Goal: Information Seeking & Learning: Check status

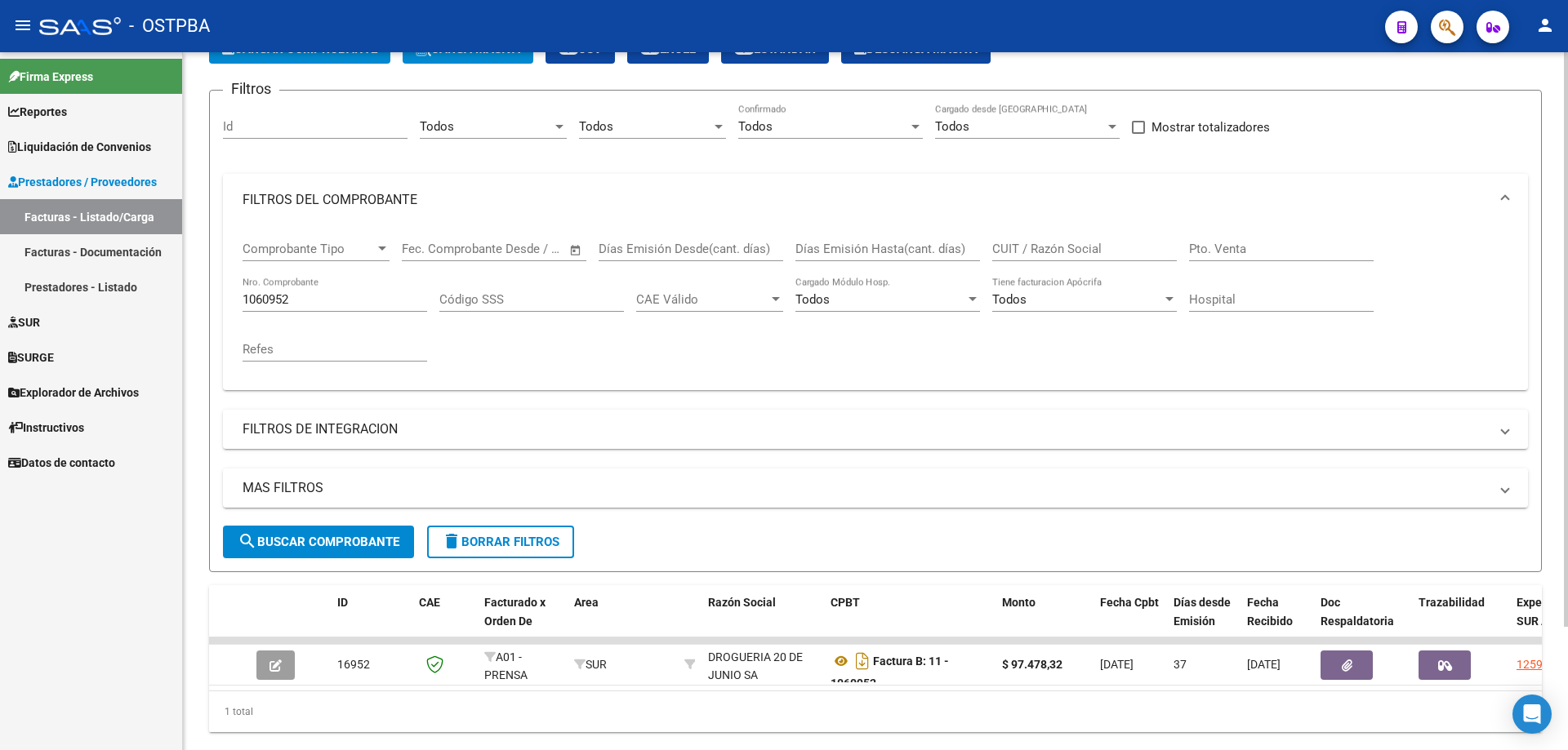
scroll to position [150, 0]
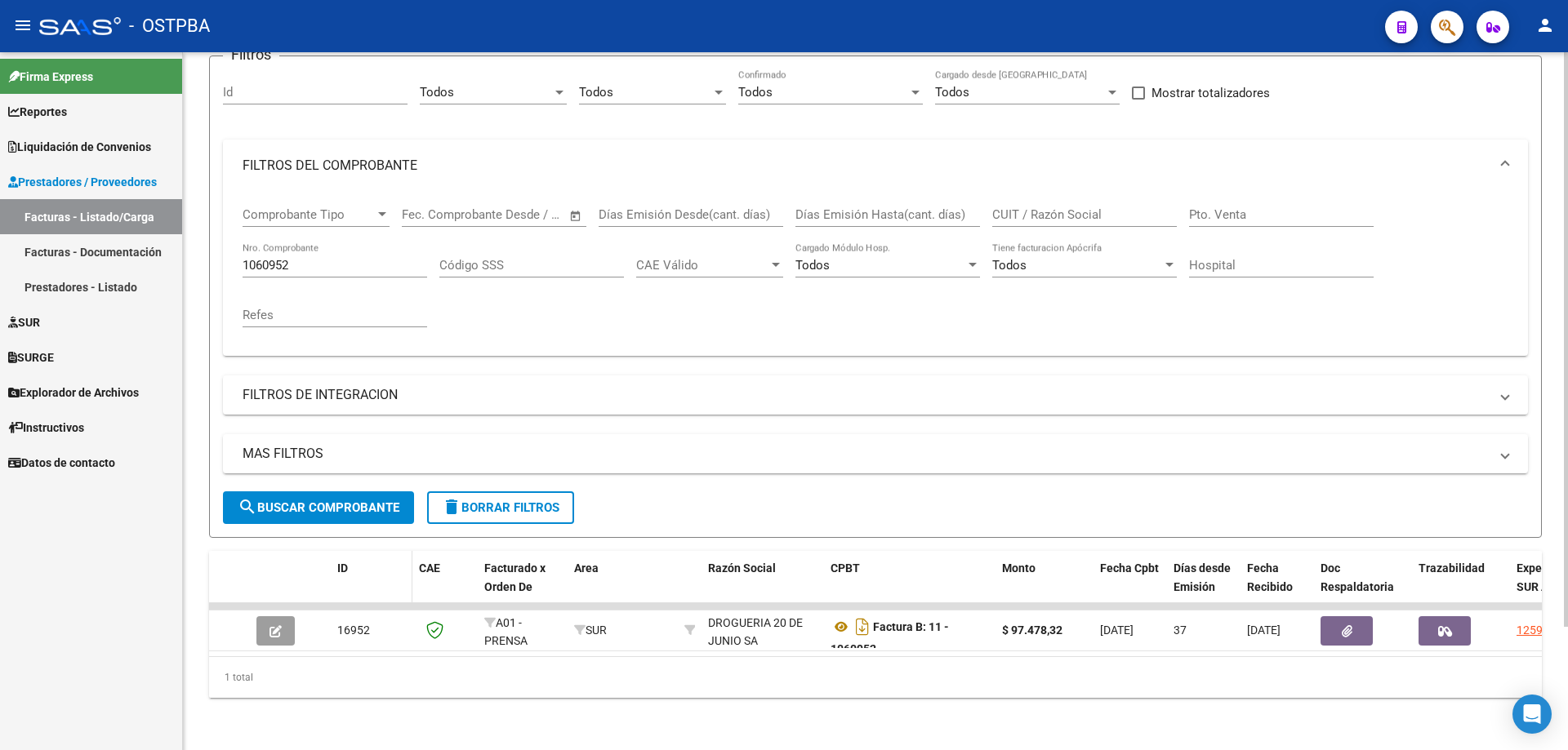
click at [346, 562] on span "ID" at bounding box center [343, 568] width 10 height 13
click at [329, 258] on input "1060952" at bounding box center [334, 266] width 185 height 15
type input "1"
type input "20494"
click at [291, 500] on span "search Buscar Comprobante" at bounding box center [318, 508] width 162 height 15
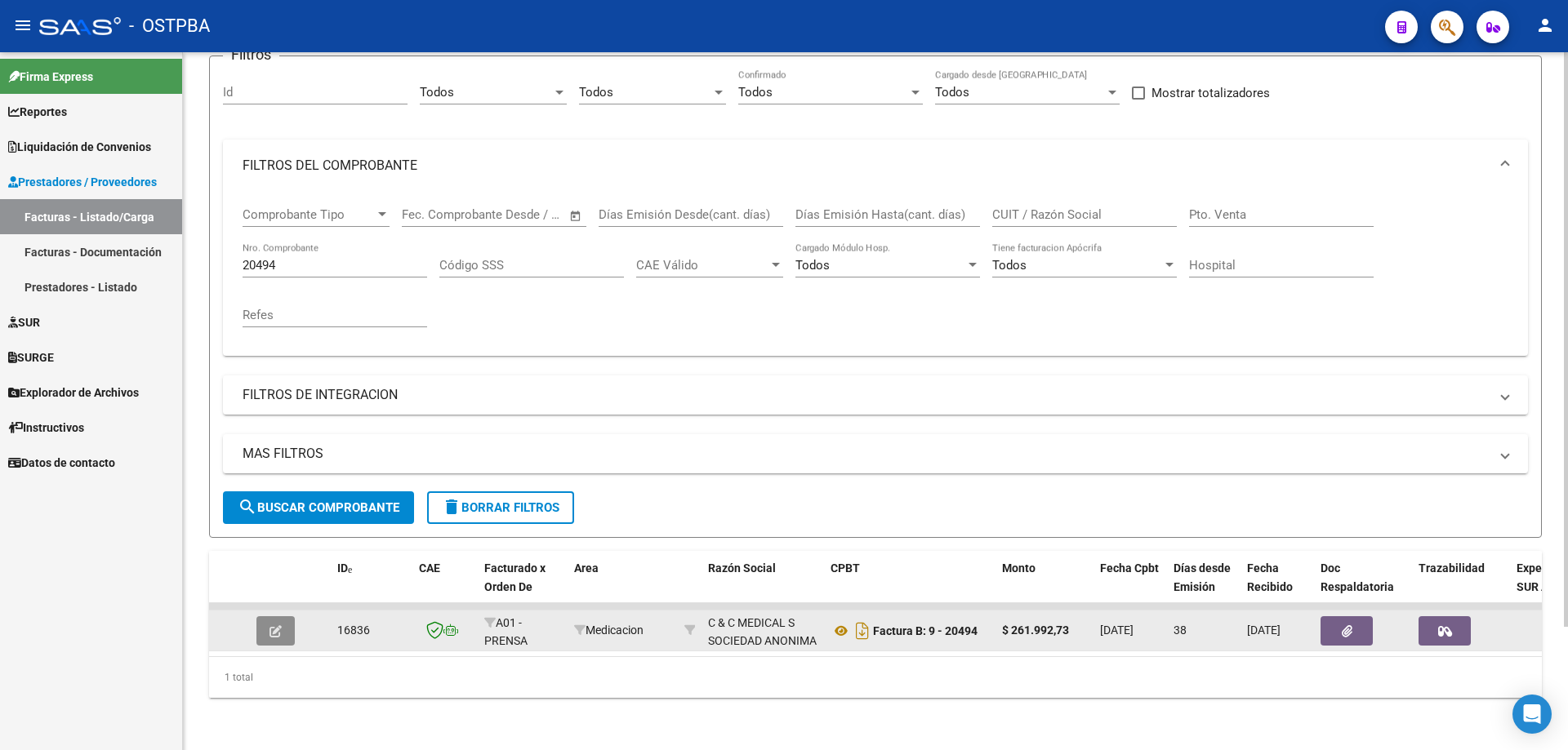
click at [283, 619] on button "button" at bounding box center [275, 631] width 39 height 29
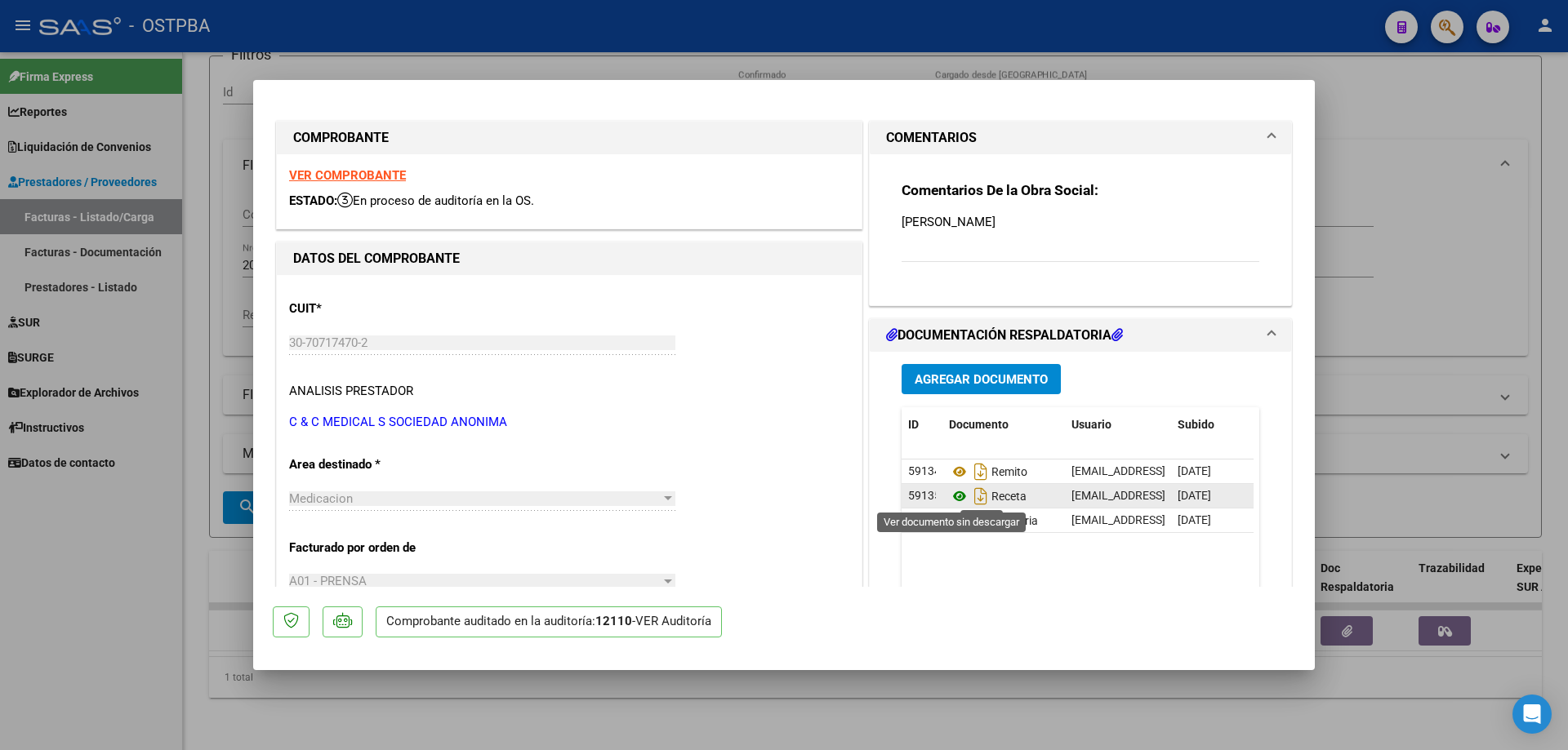
click at [949, 497] on icon at bounding box center [960, 496] width 21 height 20
click at [1008, 736] on div at bounding box center [784, 375] width 1568 height 750
type input "$ 0,00"
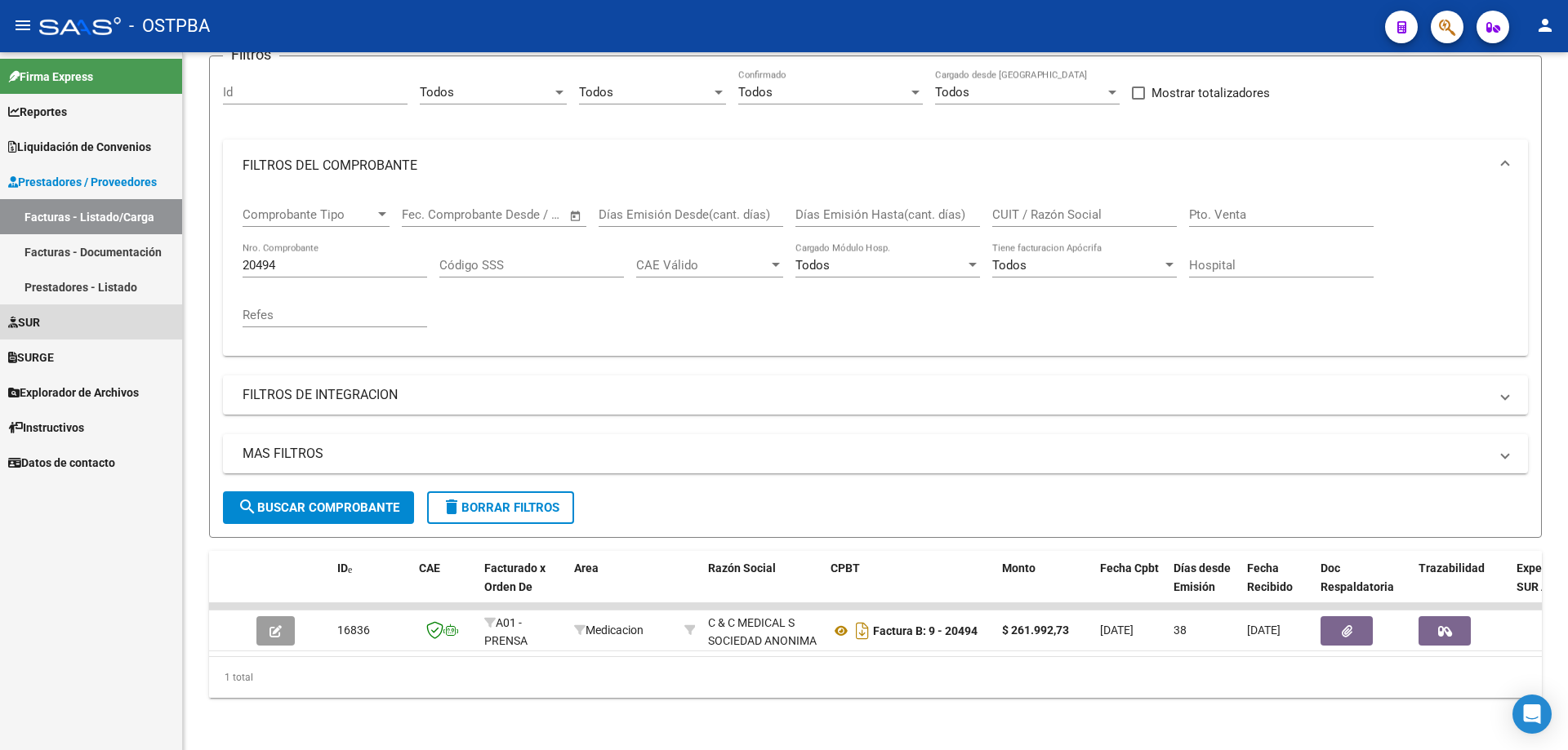
click at [40, 320] on span "SUR" at bounding box center [25, 322] width 32 height 18
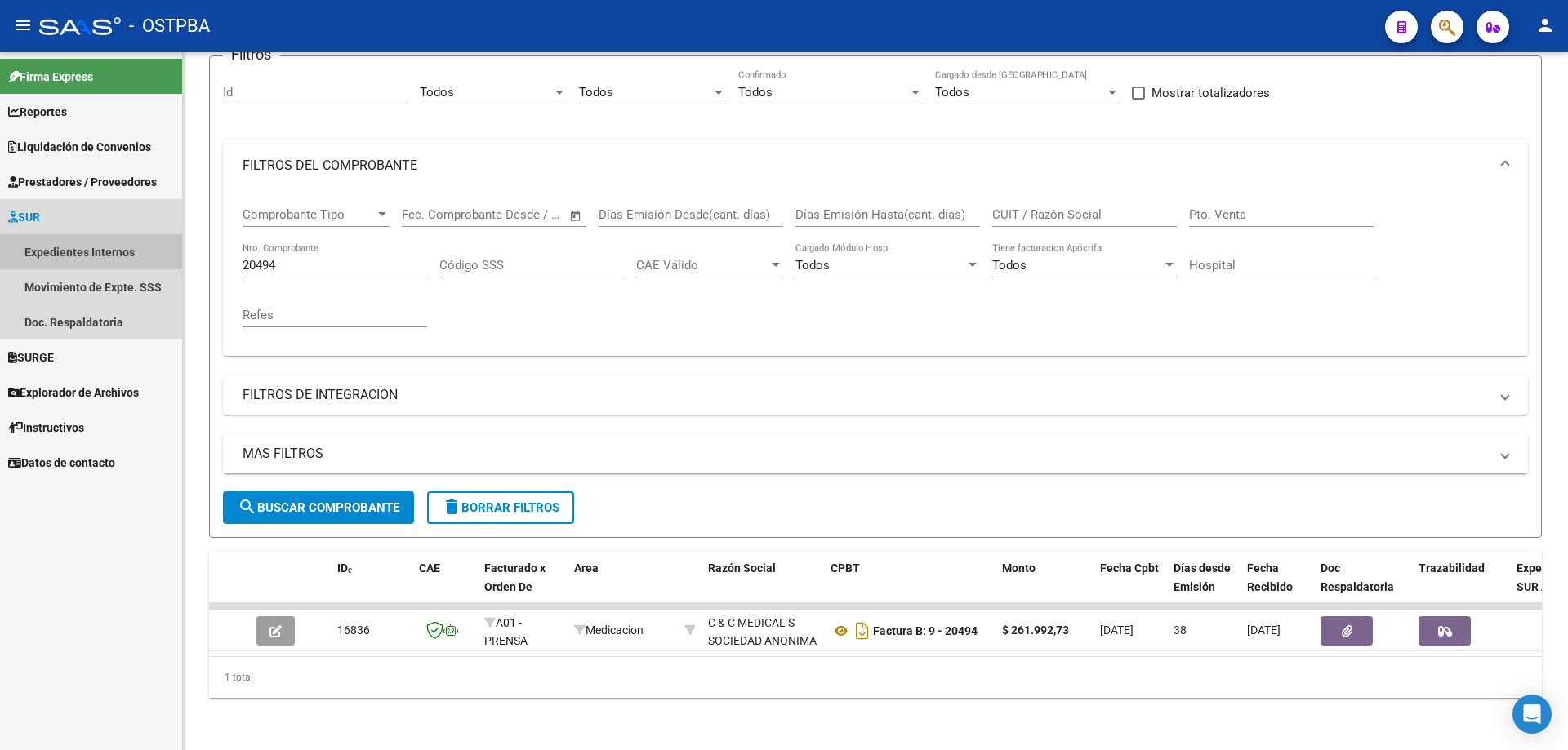
click at [100, 244] on link "Expedientes Internos" at bounding box center [91, 252] width 183 height 35
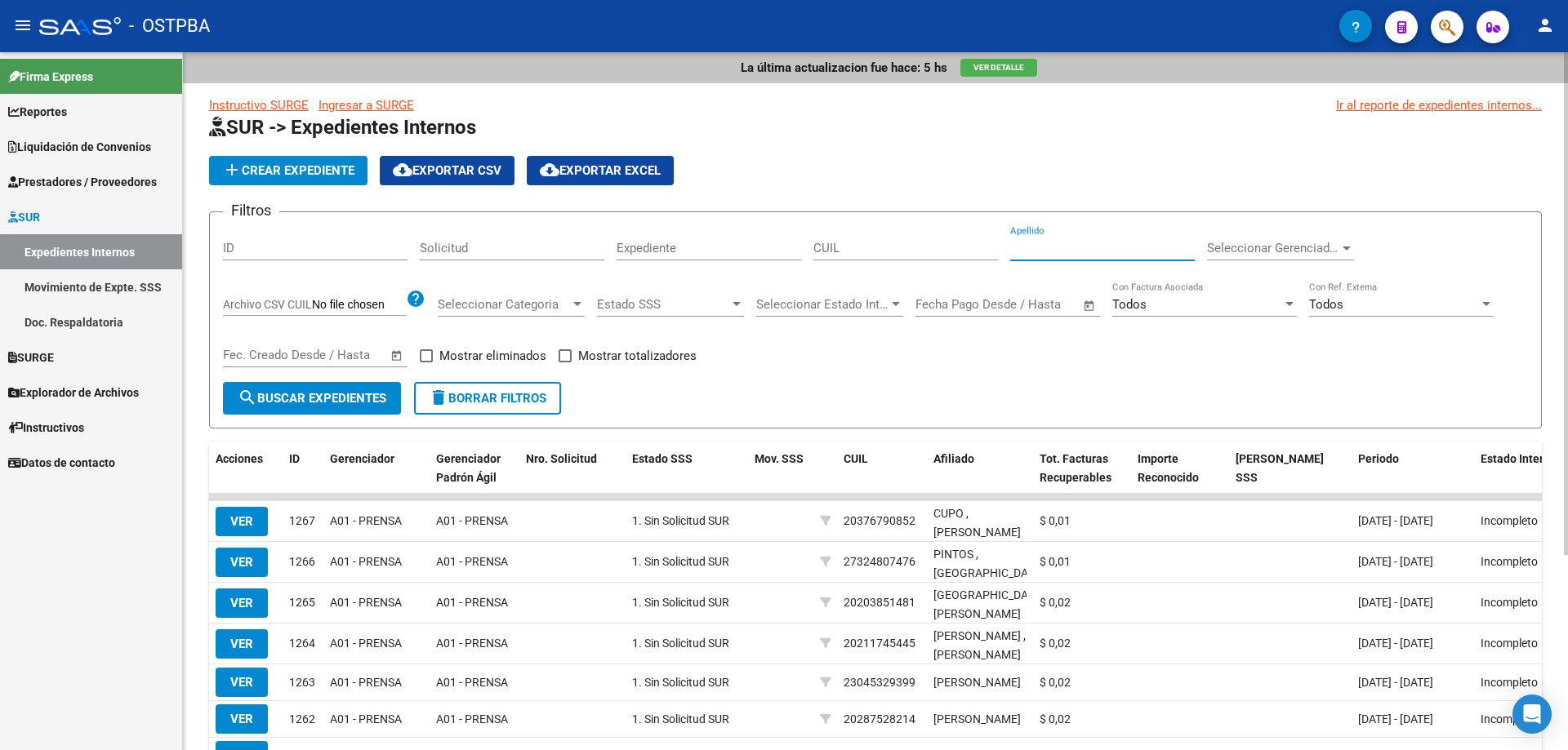
click at [1044, 249] on input "Apellido" at bounding box center [1102, 249] width 185 height 15
type input "GOLDIN"
click at [301, 399] on span "search Buscar Expedientes" at bounding box center [311, 398] width 149 height 15
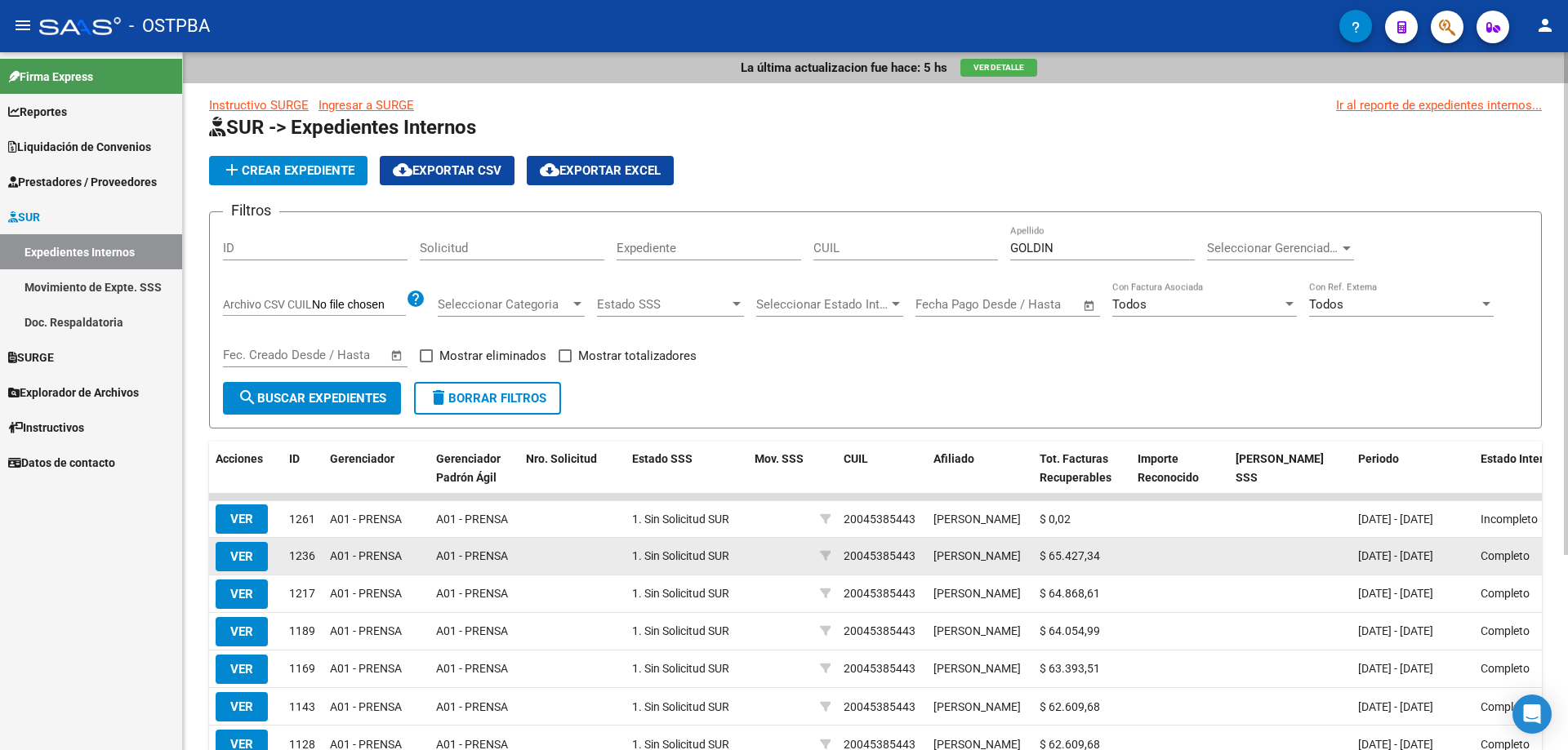
click at [238, 564] on span "VER" at bounding box center [241, 557] width 23 height 15
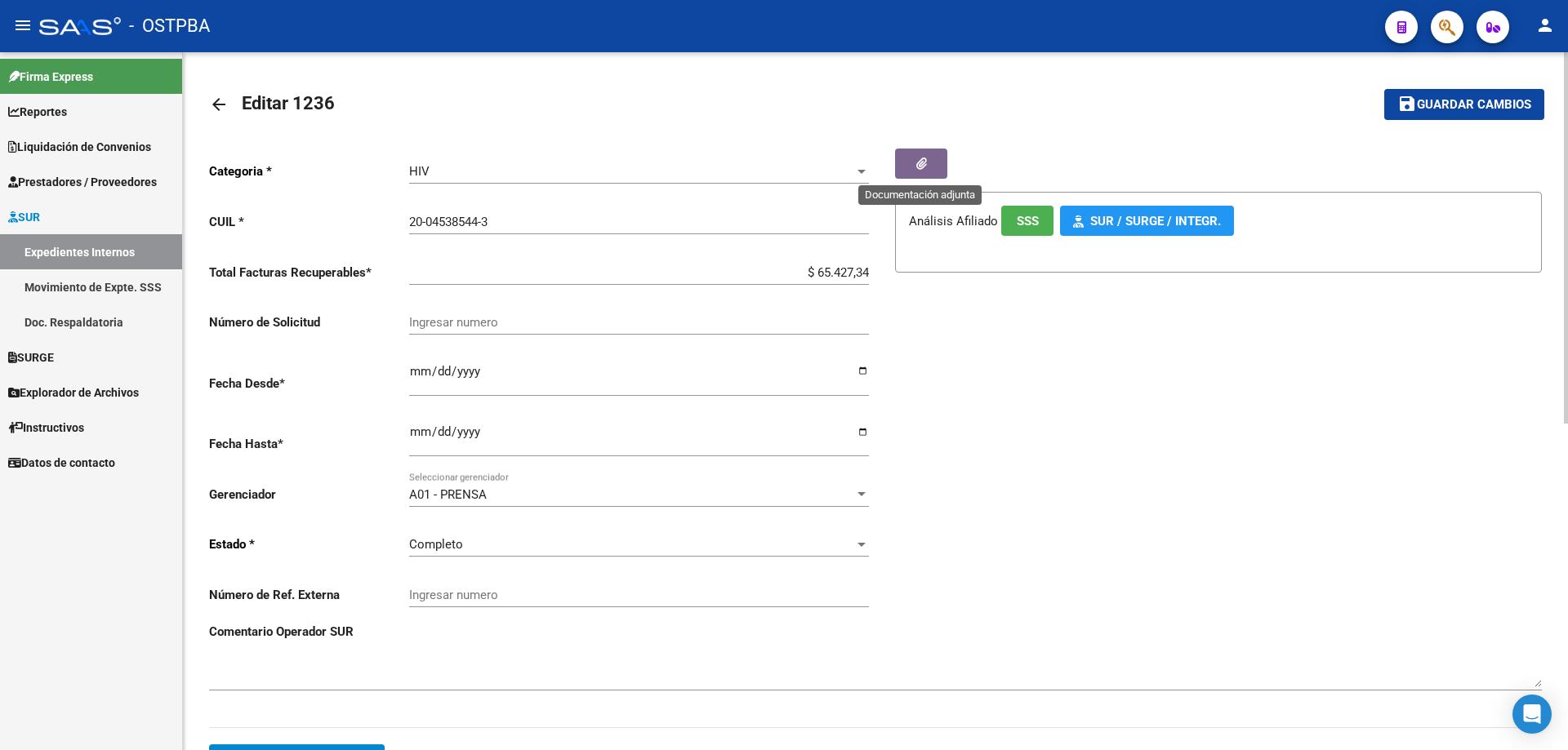
click at [927, 169] on button "button" at bounding box center [921, 164] width 52 height 30
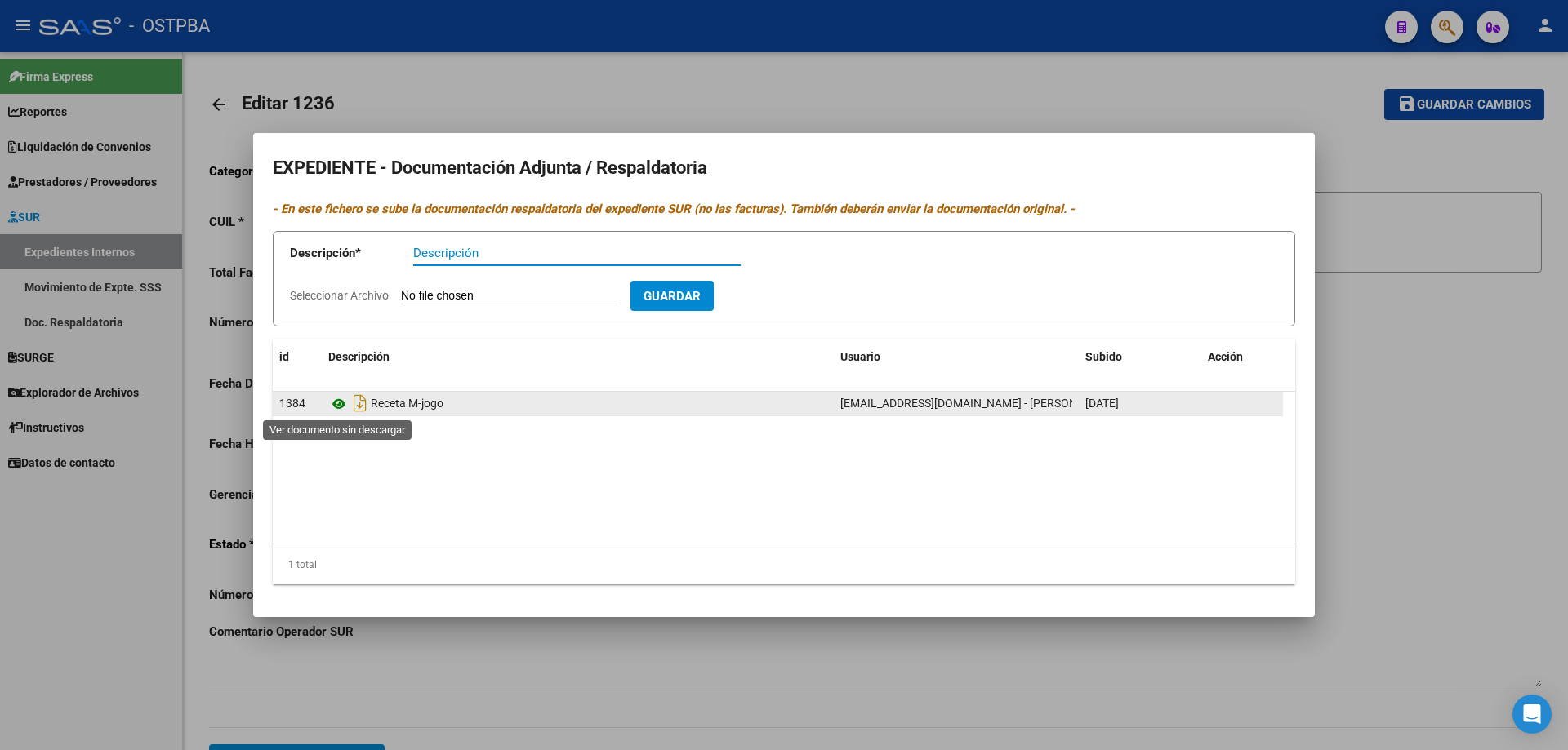
click at [341, 408] on icon at bounding box center [339, 404] width 21 height 20
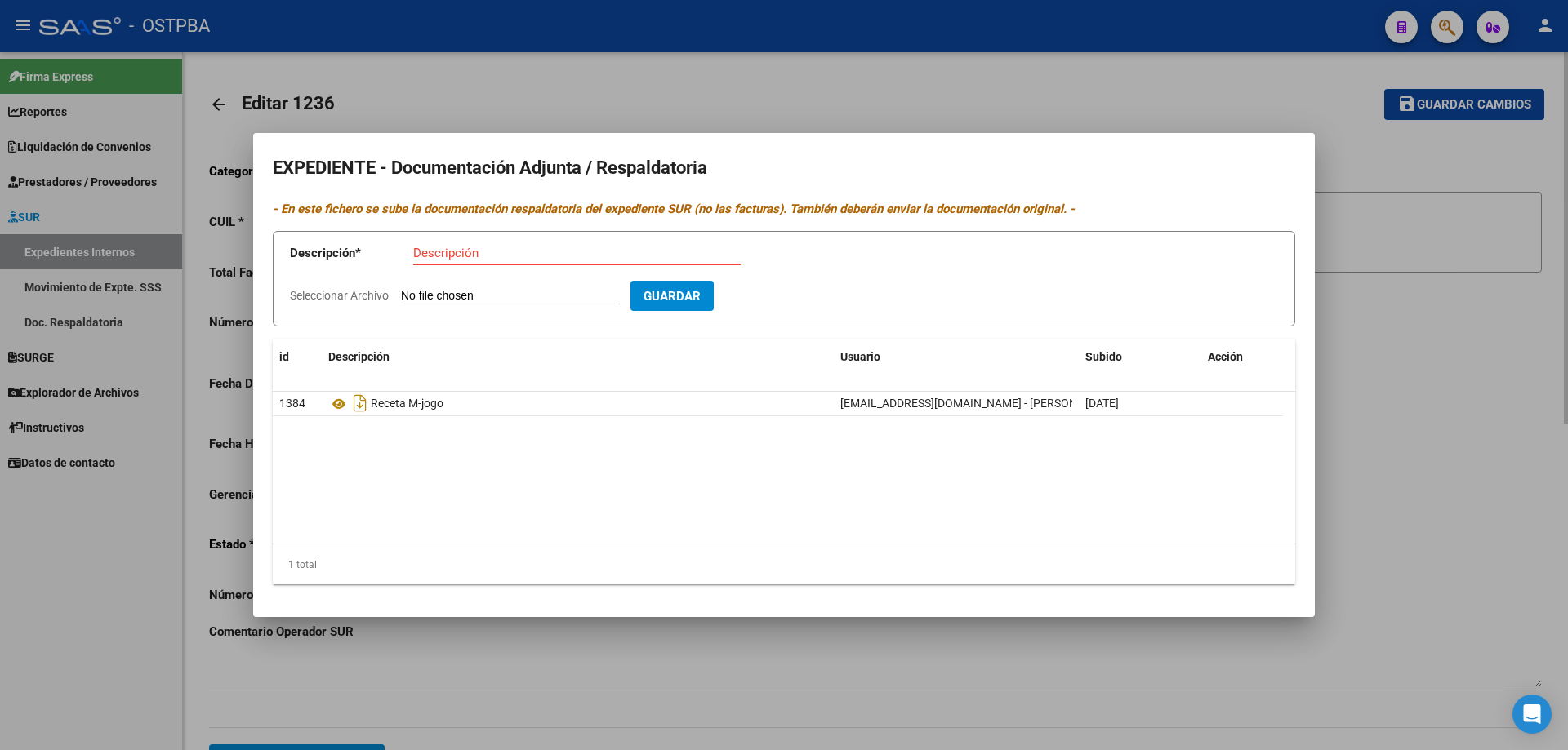
click at [570, 738] on div at bounding box center [784, 375] width 1568 height 750
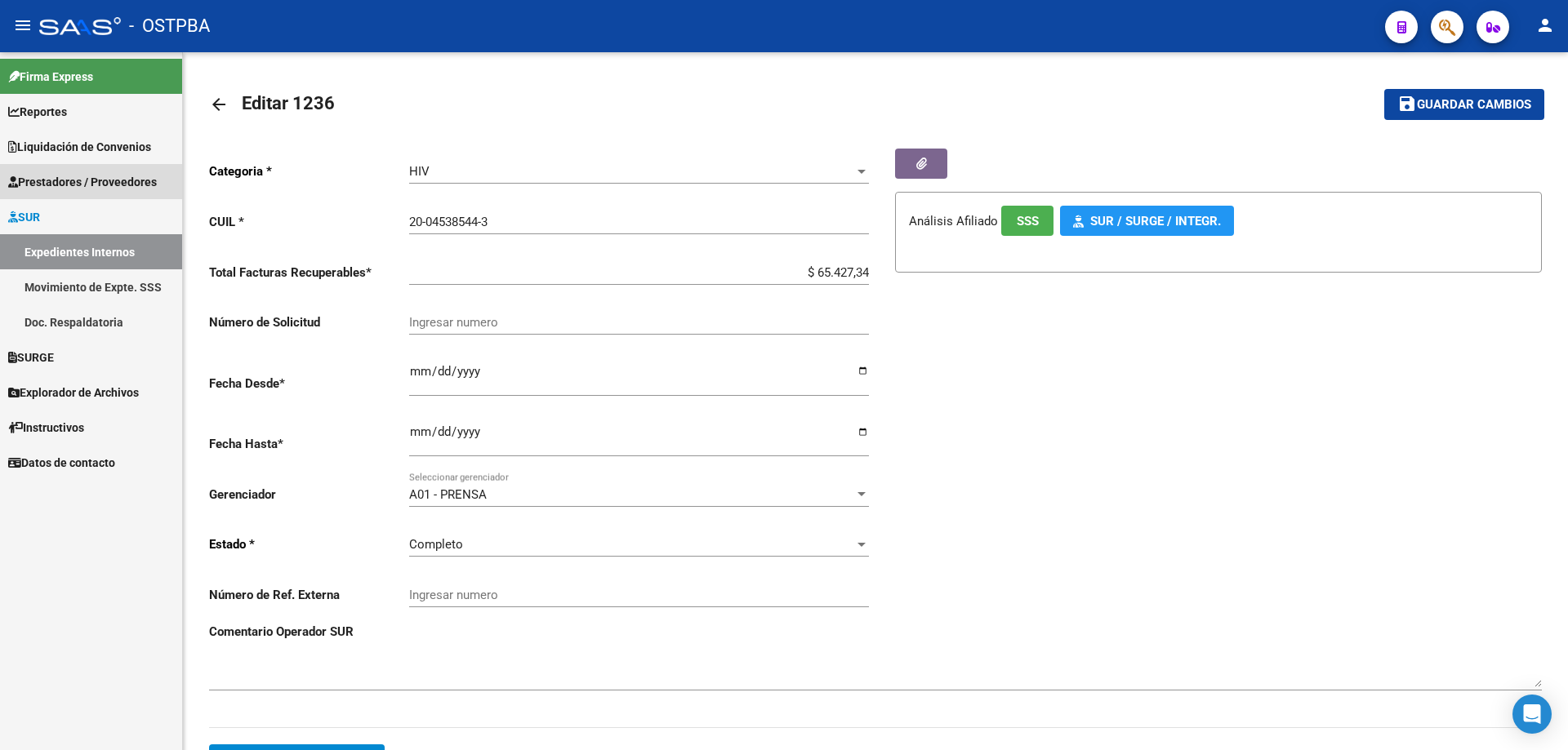
click at [100, 189] on span "Prestadores / Proveedores" at bounding box center [82, 182] width 149 height 18
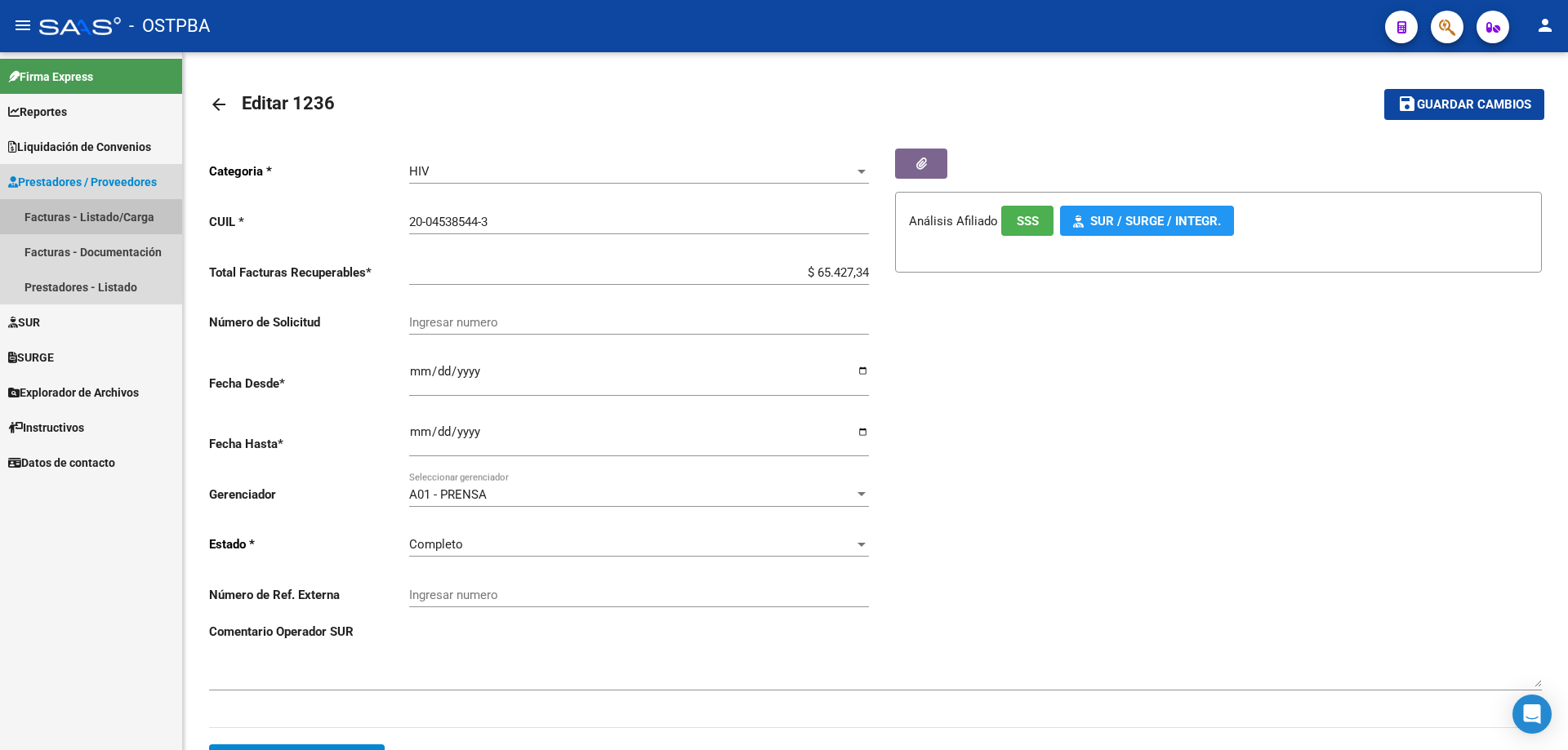
click at [80, 216] on link "Facturas - Listado/Carga" at bounding box center [91, 217] width 183 height 35
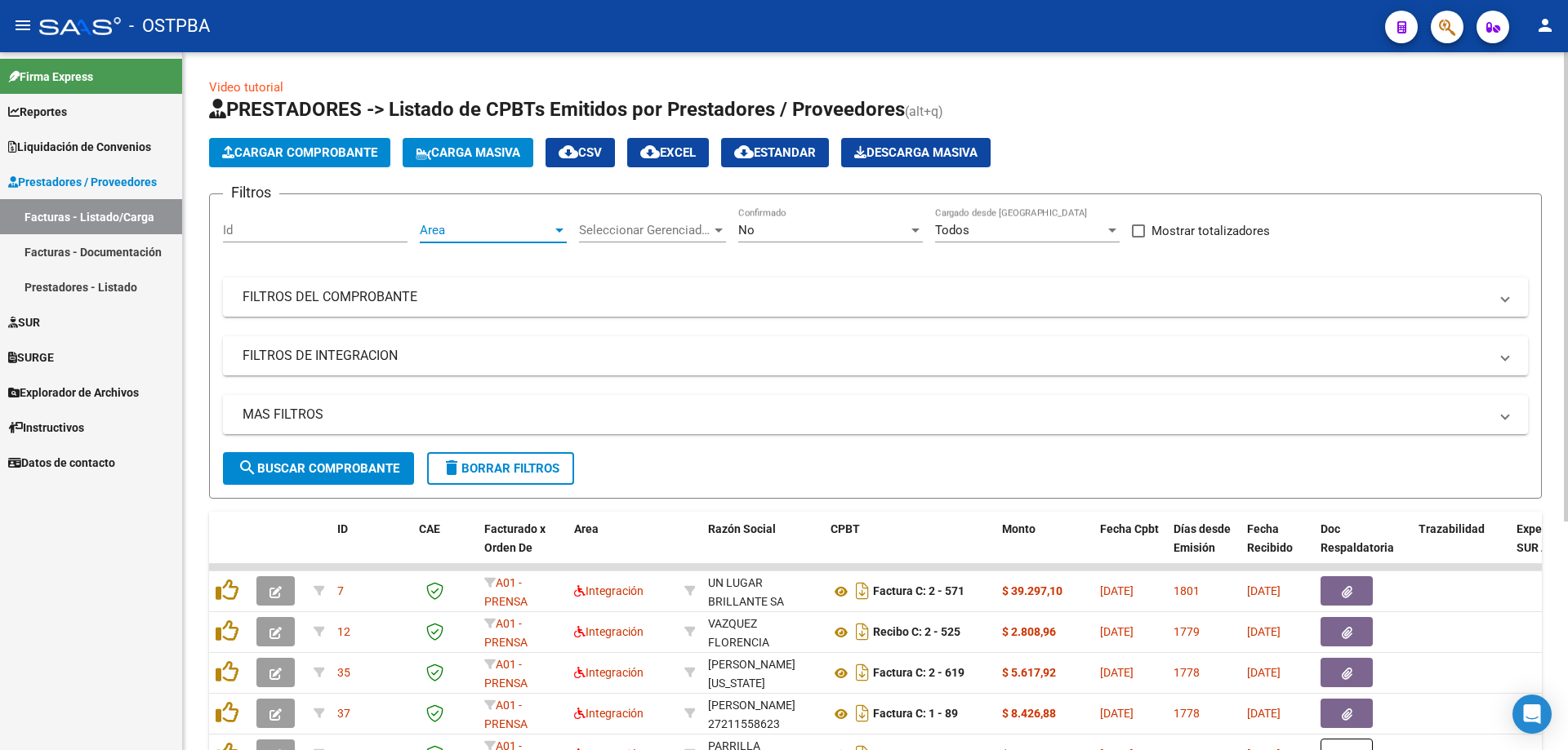
click at [556, 229] on div at bounding box center [559, 231] width 9 height 4
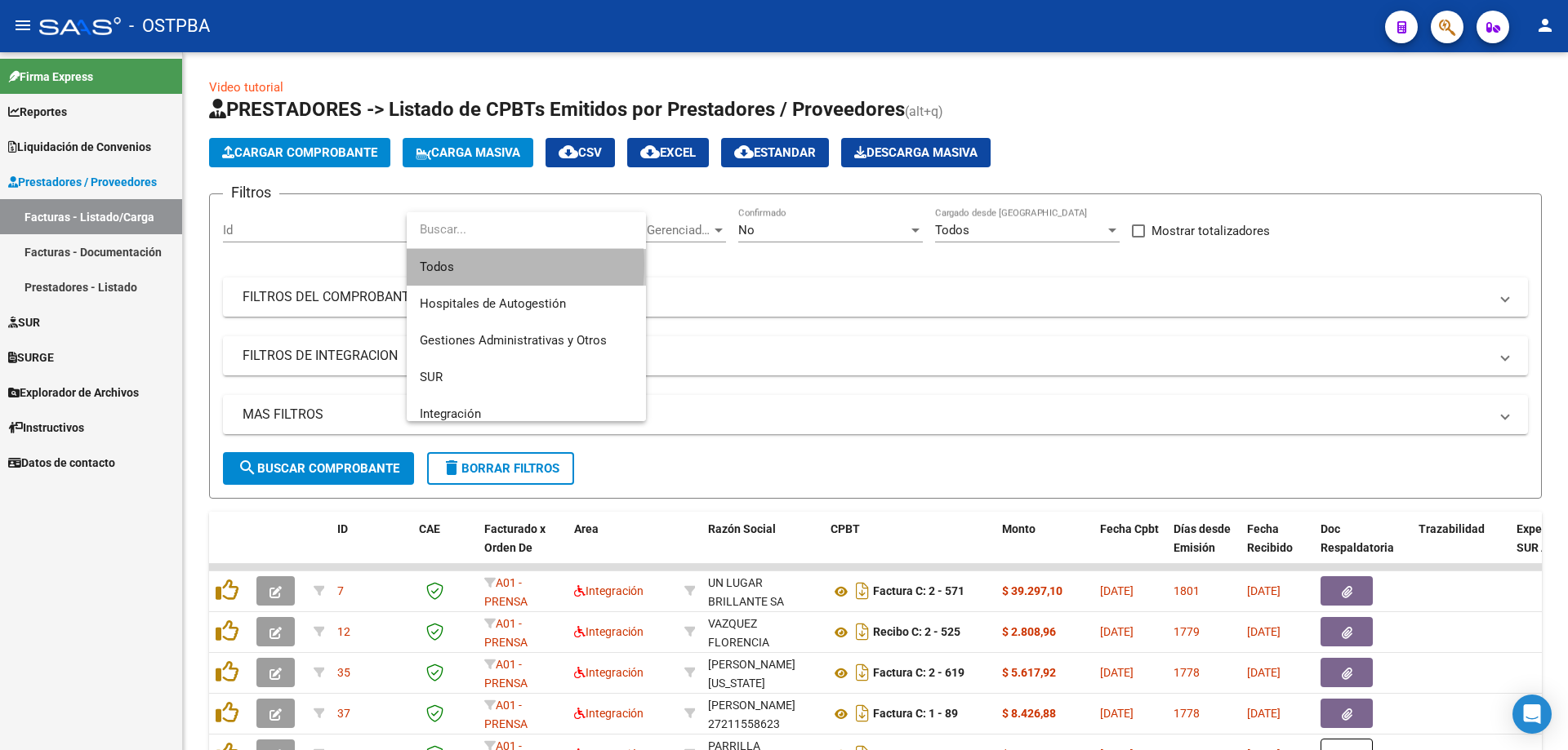
click at [441, 265] on span "Todos" at bounding box center [526, 267] width 213 height 37
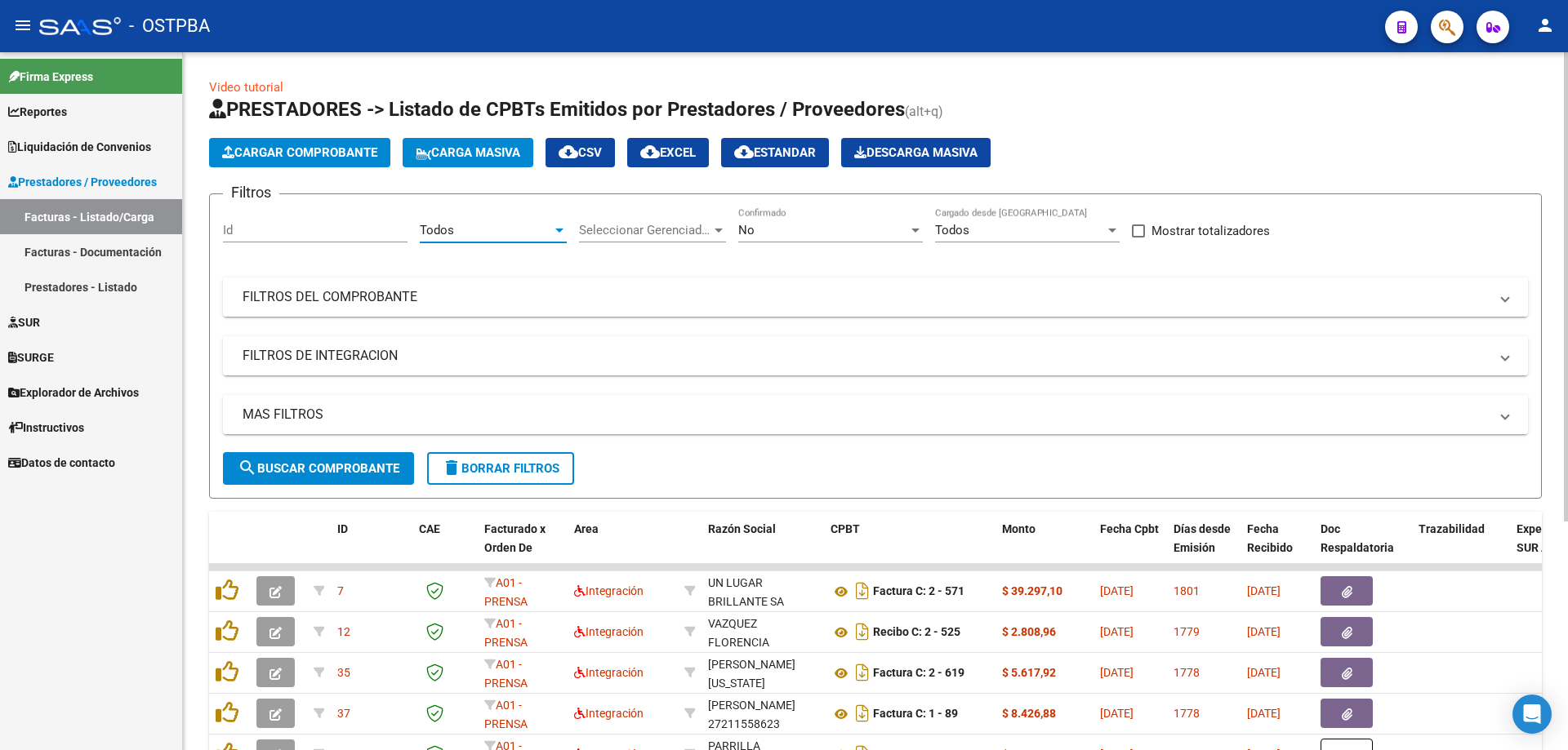
click at [719, 226] on div at bounding box center [719, 231] width 15 height 13
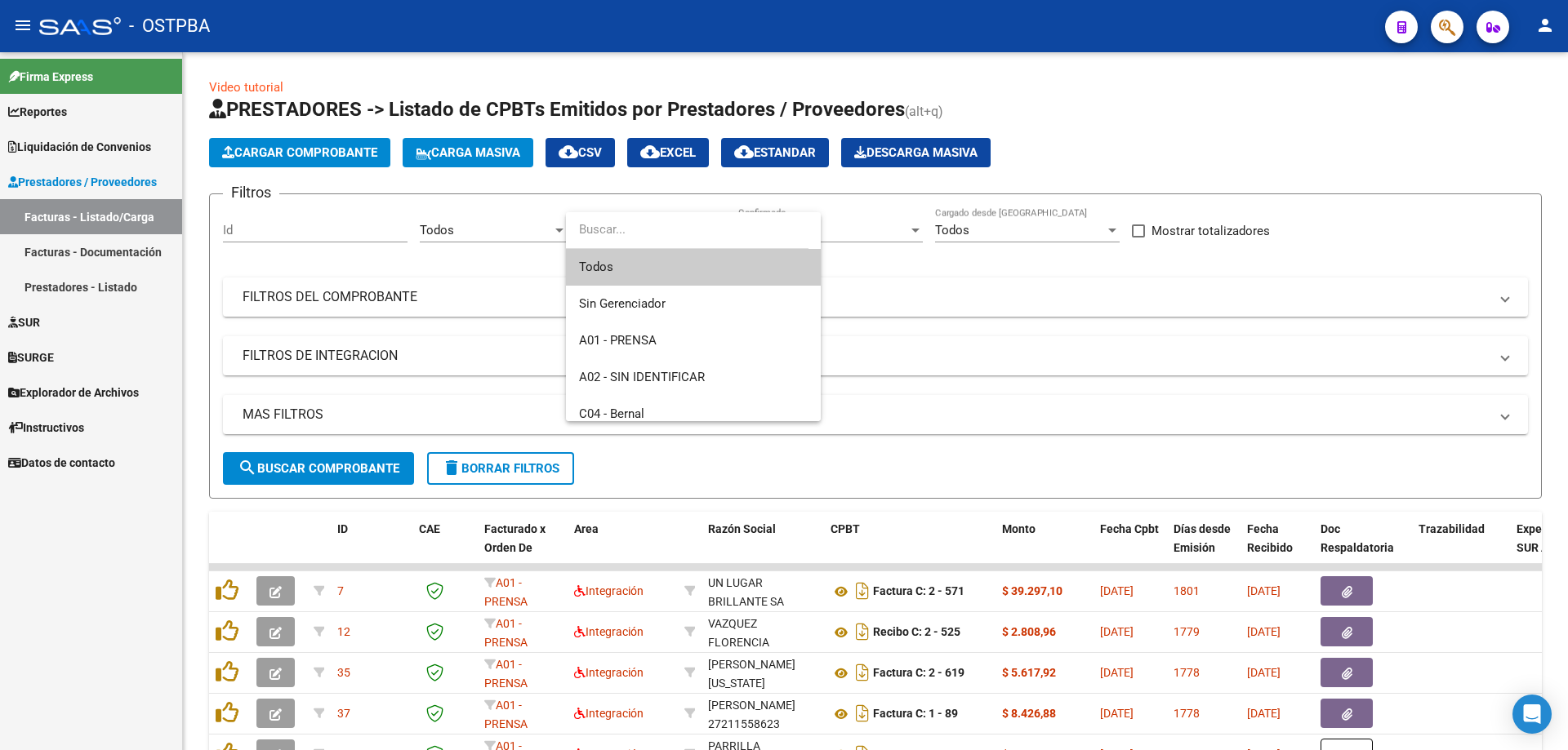
click at [594, 272] on span "Todos" at bounding box center [694, 267] width 229 height 37
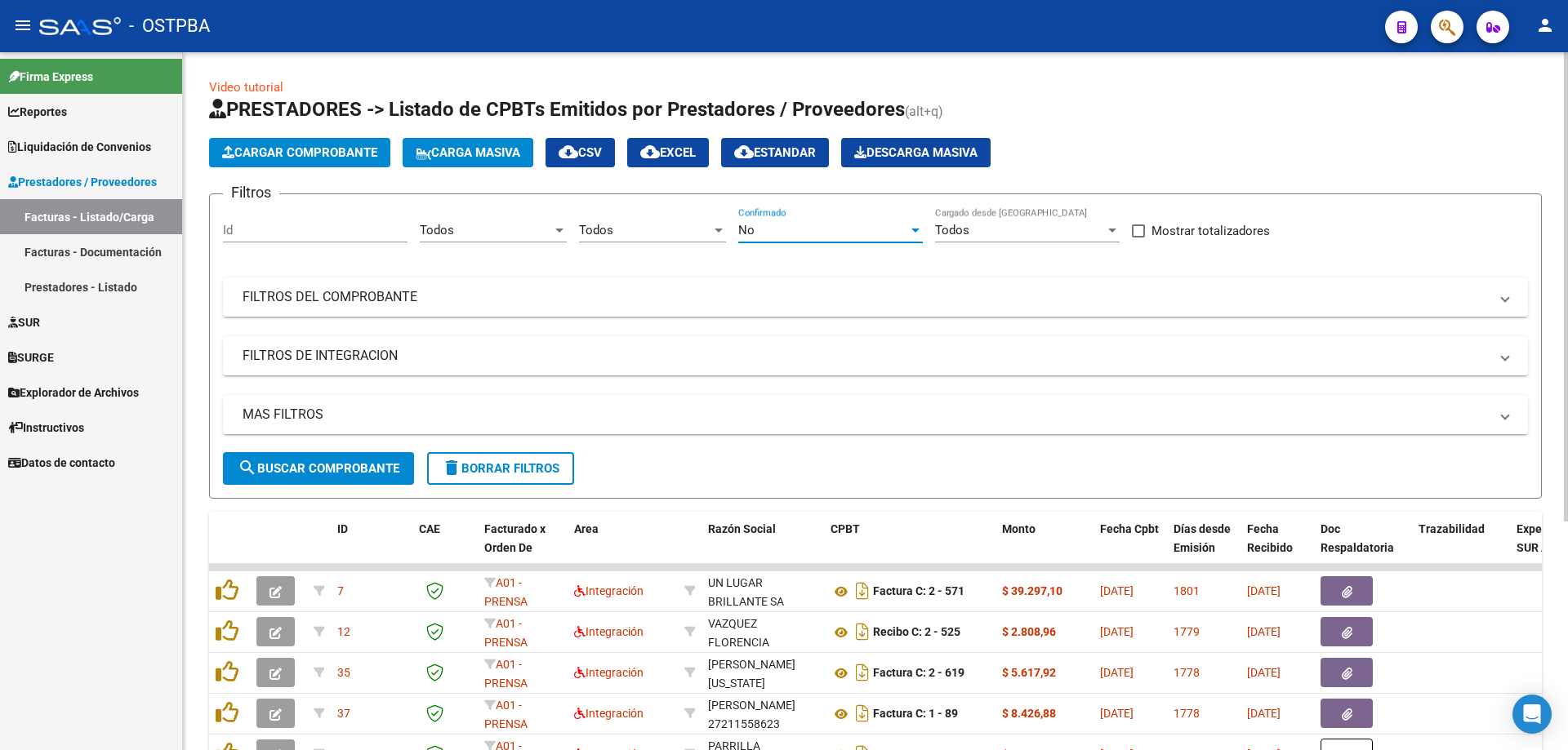
click at [914, 235] on div at bounding box center [916, 231] width 15 height 13
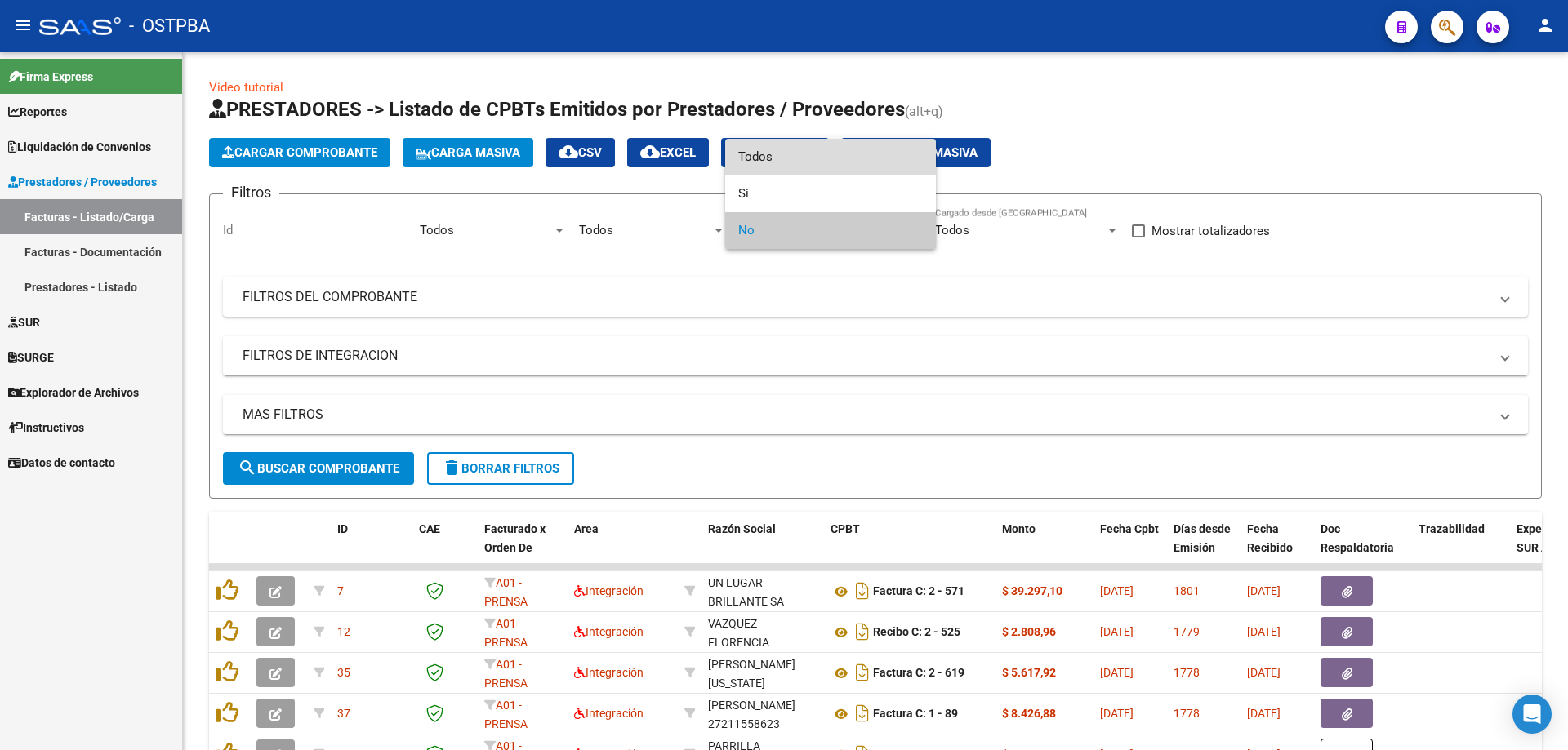
click at [760, 148] on span "Todos" at bounding box center [830, 157] width 185 height 37
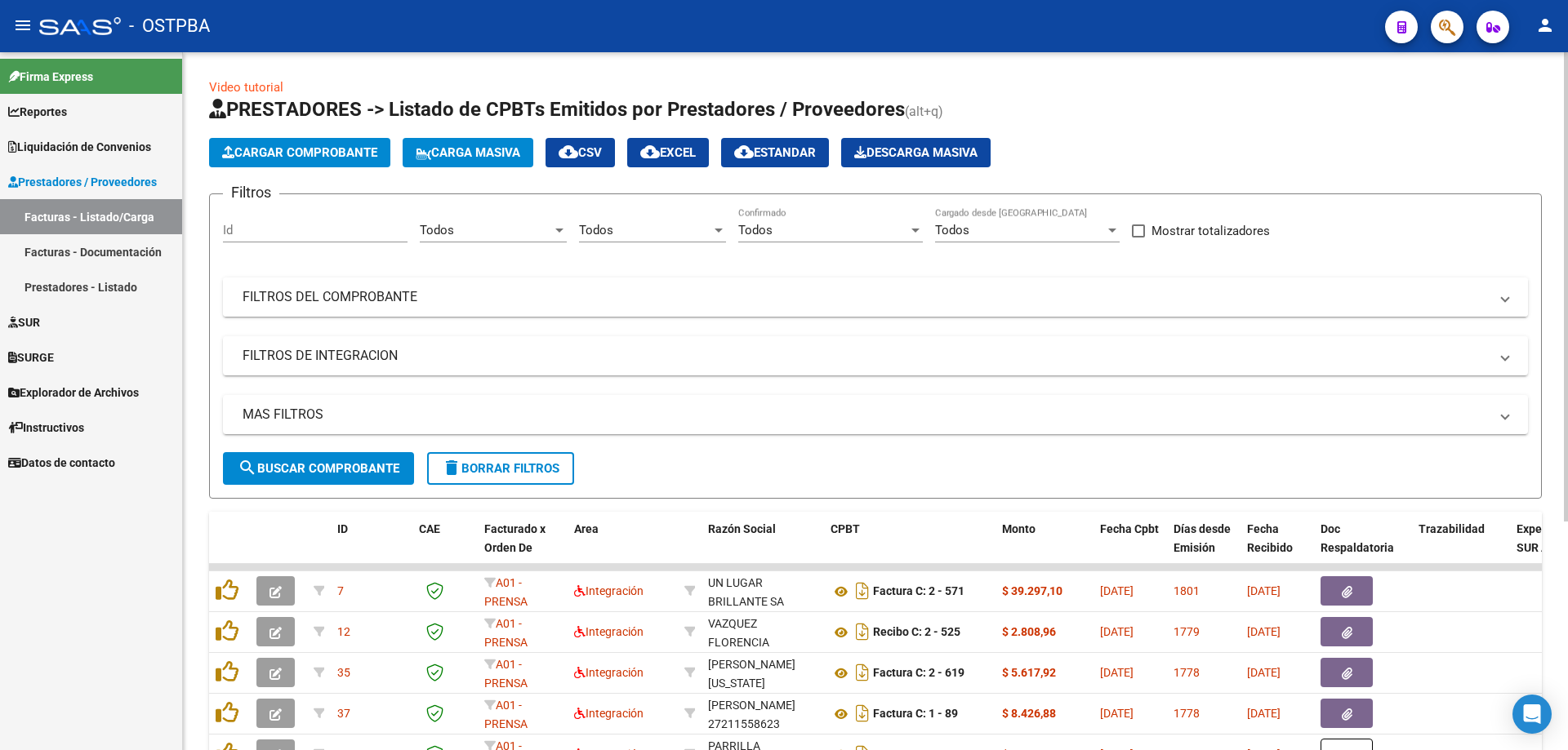
click at [285, 292] on mat-panel-title "FILTROS DEL COMPROBANTE" at bounding box center [865, 297] width 1246 height 18
